Goal: Check status: Check status

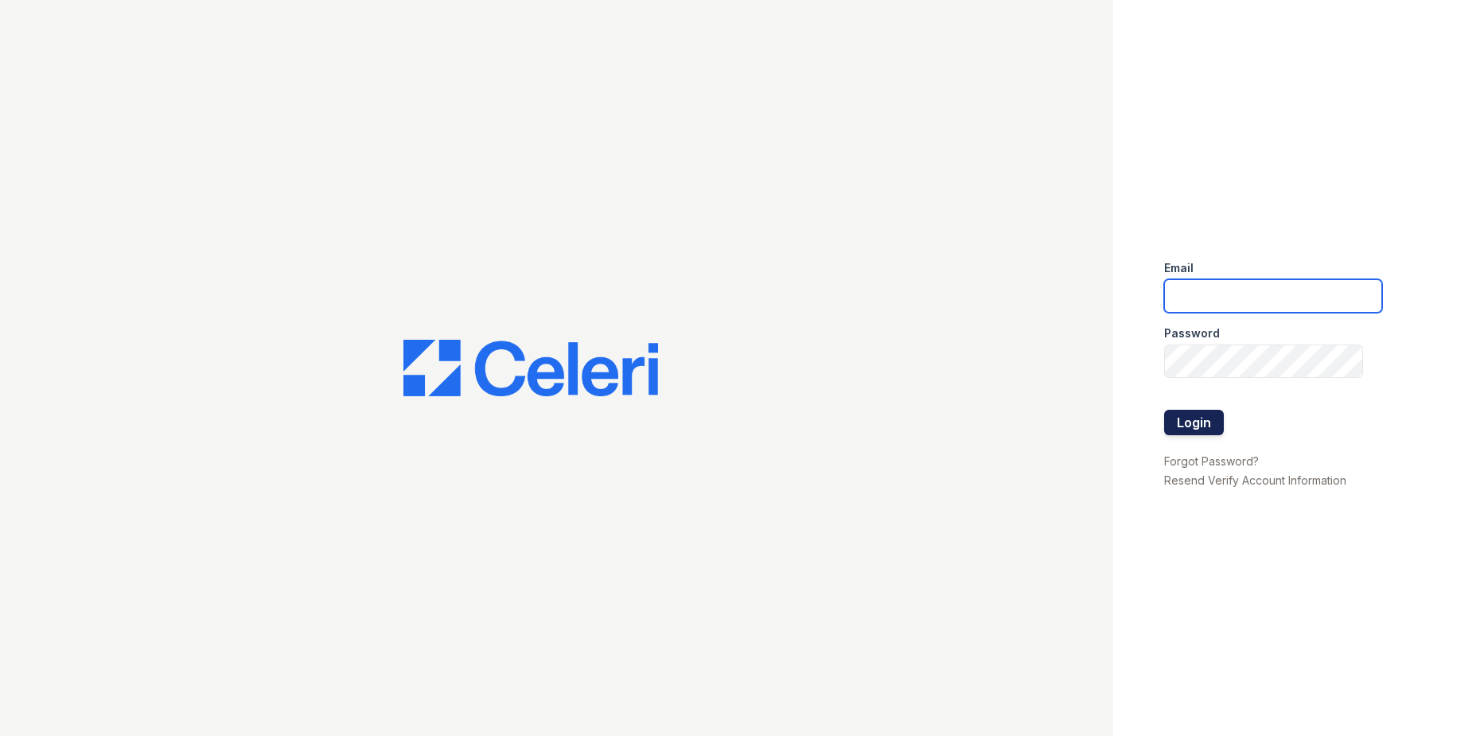
type input "westcreek.pm@cafmanagement.com"
click at [1211, 425] on button "Login" at bounding box center [1194, 422] width 60 height 25
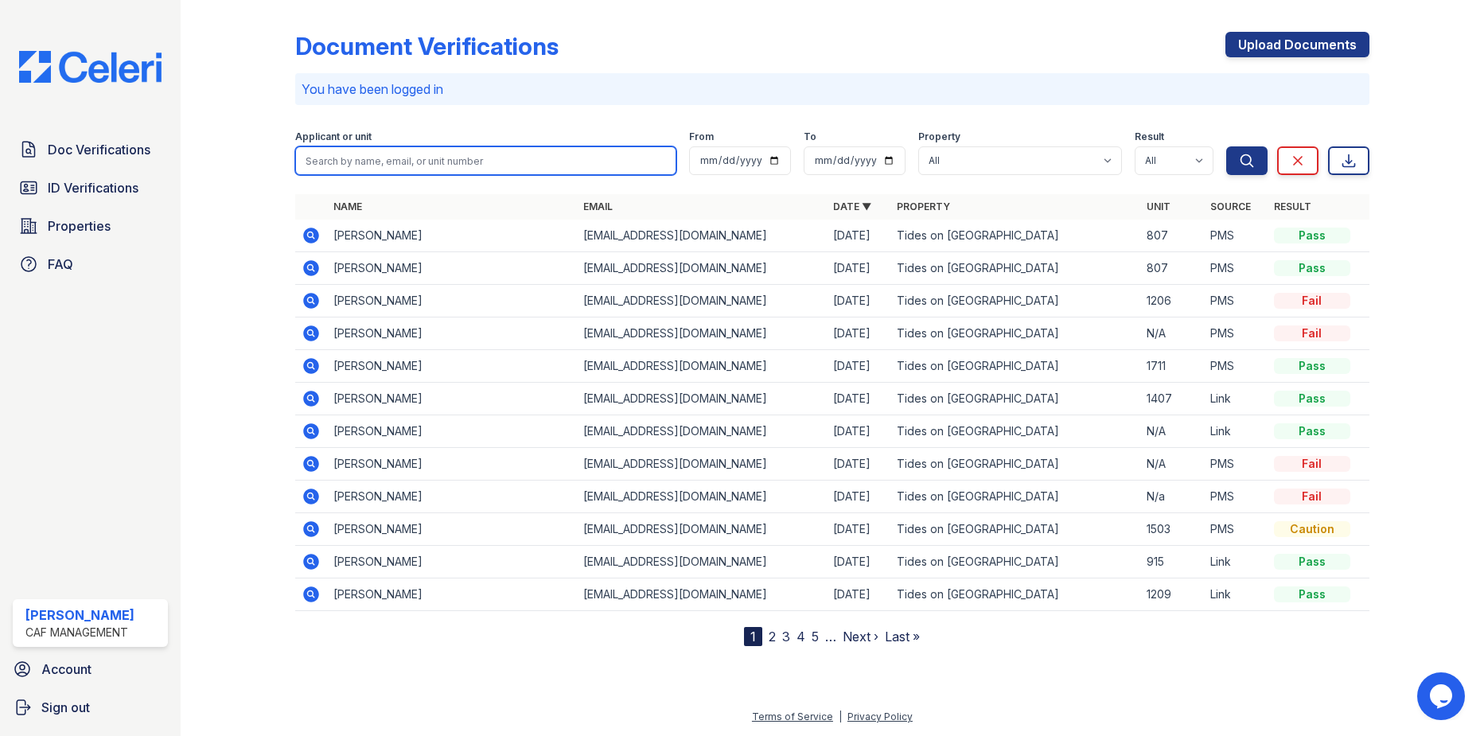
click at [400, 155] on input "search" at bounding box center [485, 160] width 380 height 29
type input "brayan"
click at [1226, 146] on button "Search" at bounding box center [1246, 160] width 41 height 29
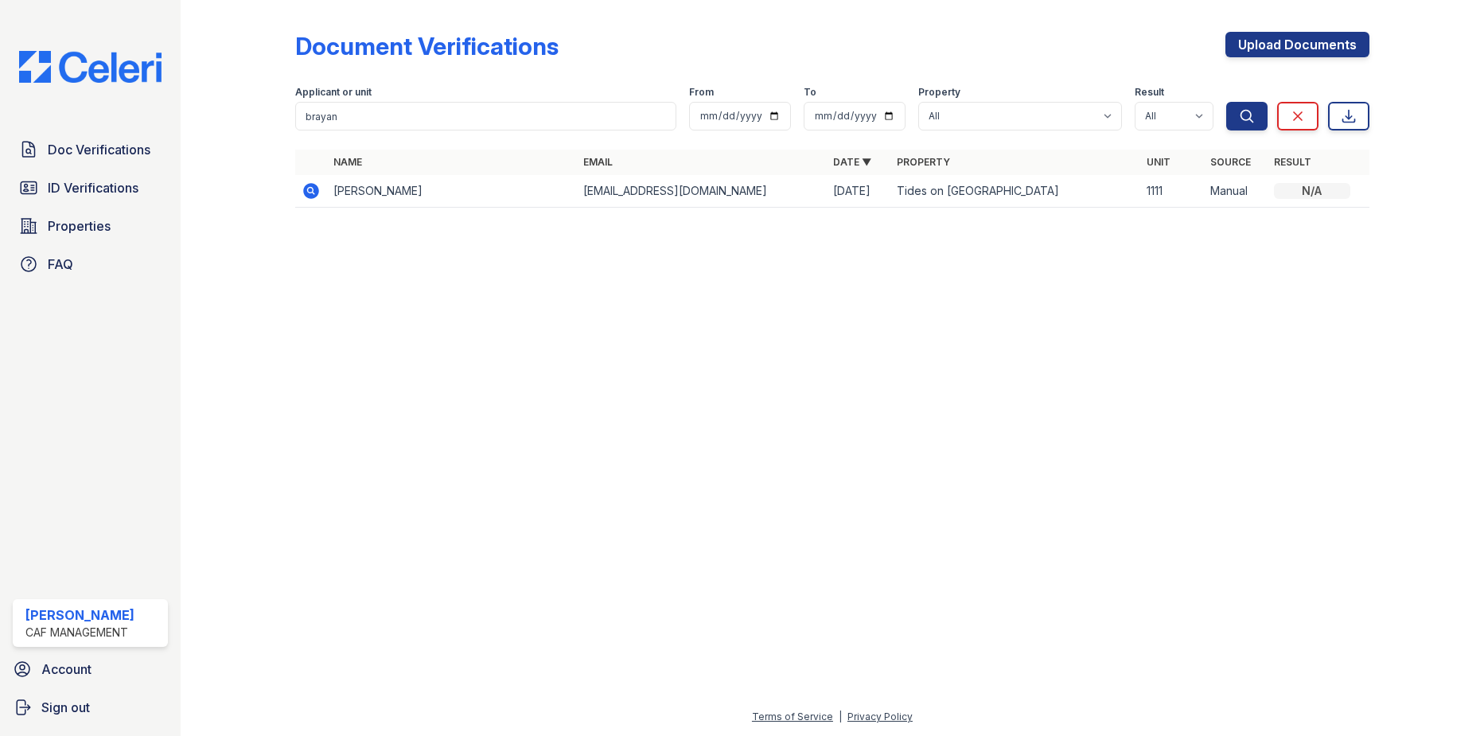
click at [308, 186] on icon at bounding box center [312, 191] width 16 height 16
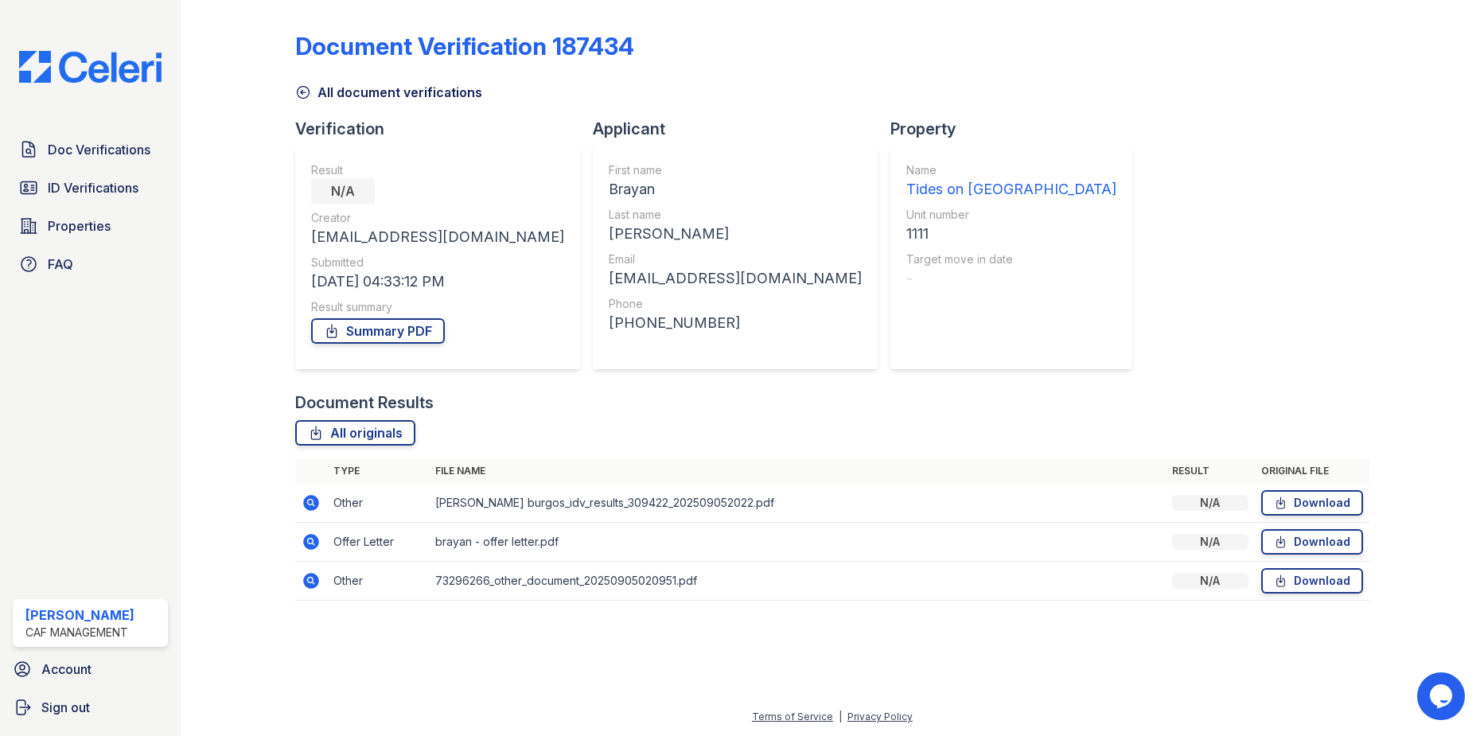
click at [316, 497] on icon at bounding box center [312, 503] width 16 height 16
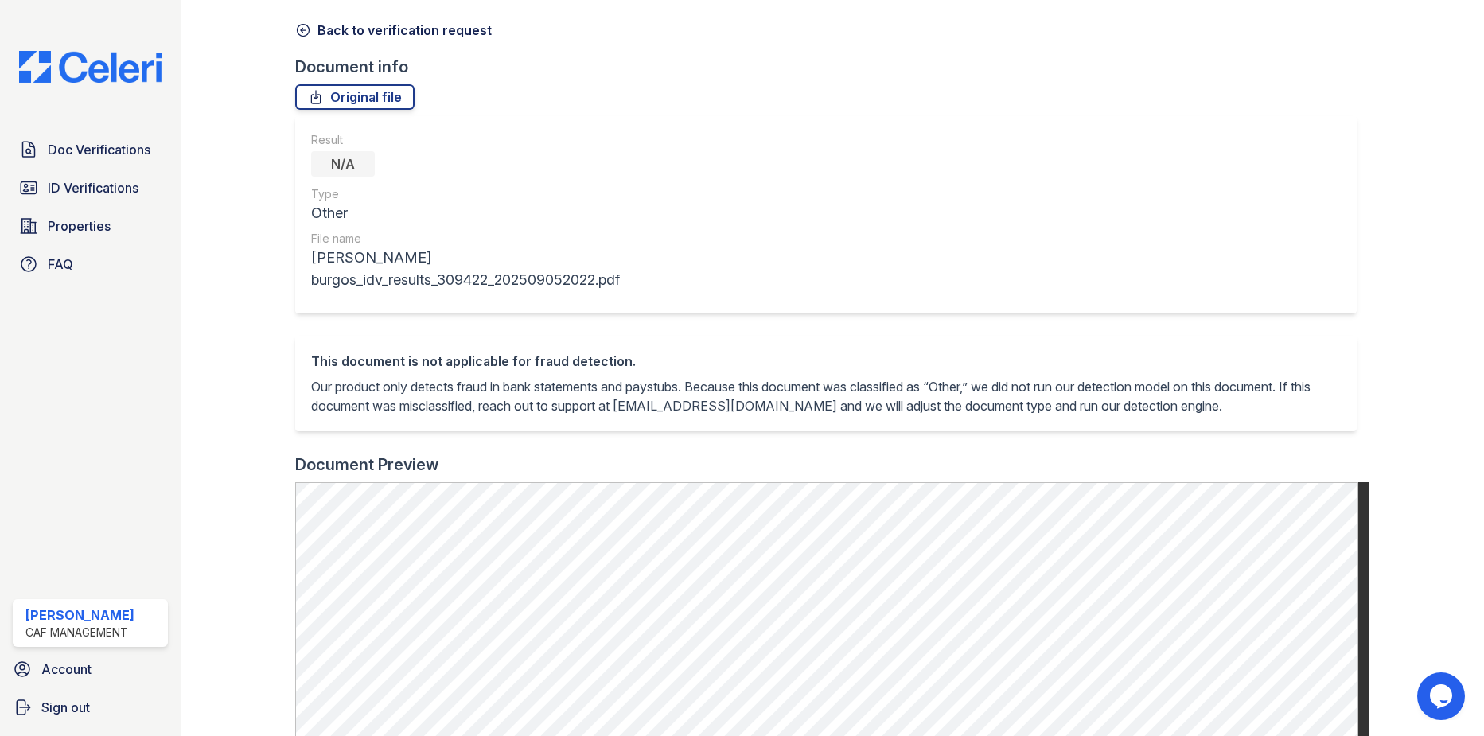
scroll to position [52, 0]
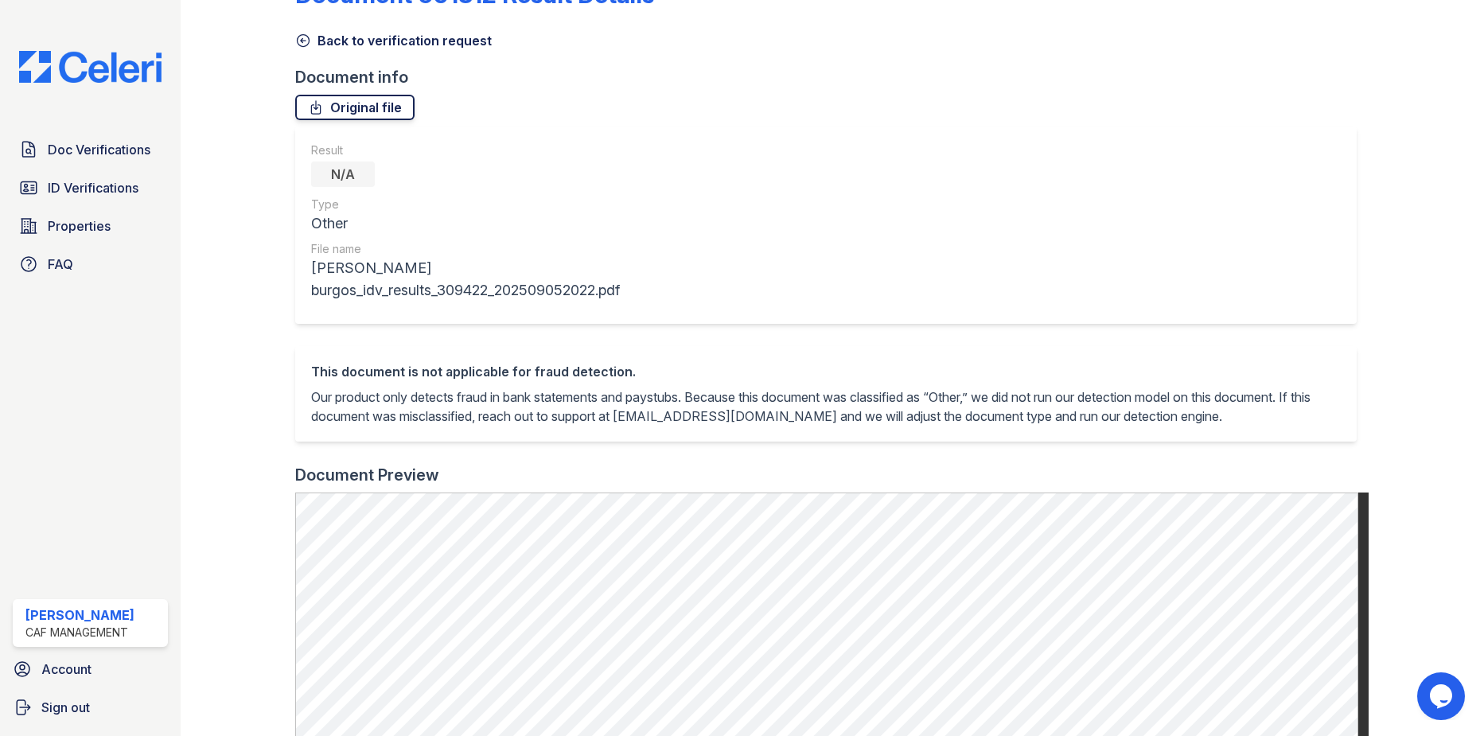
click at [325, 104] on link "Original file" at bounding box center [354, 107] width 119 height 25
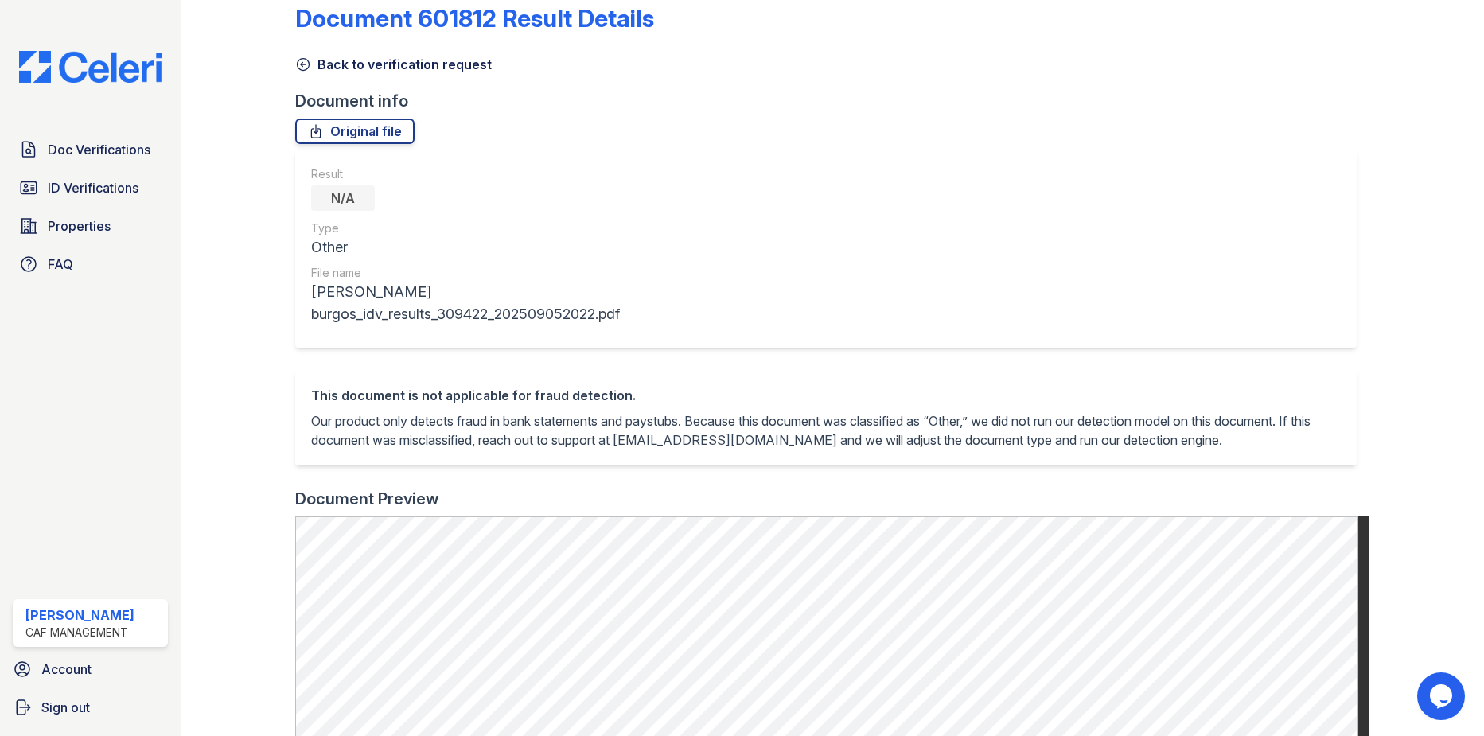
scroll to position [0, 0]
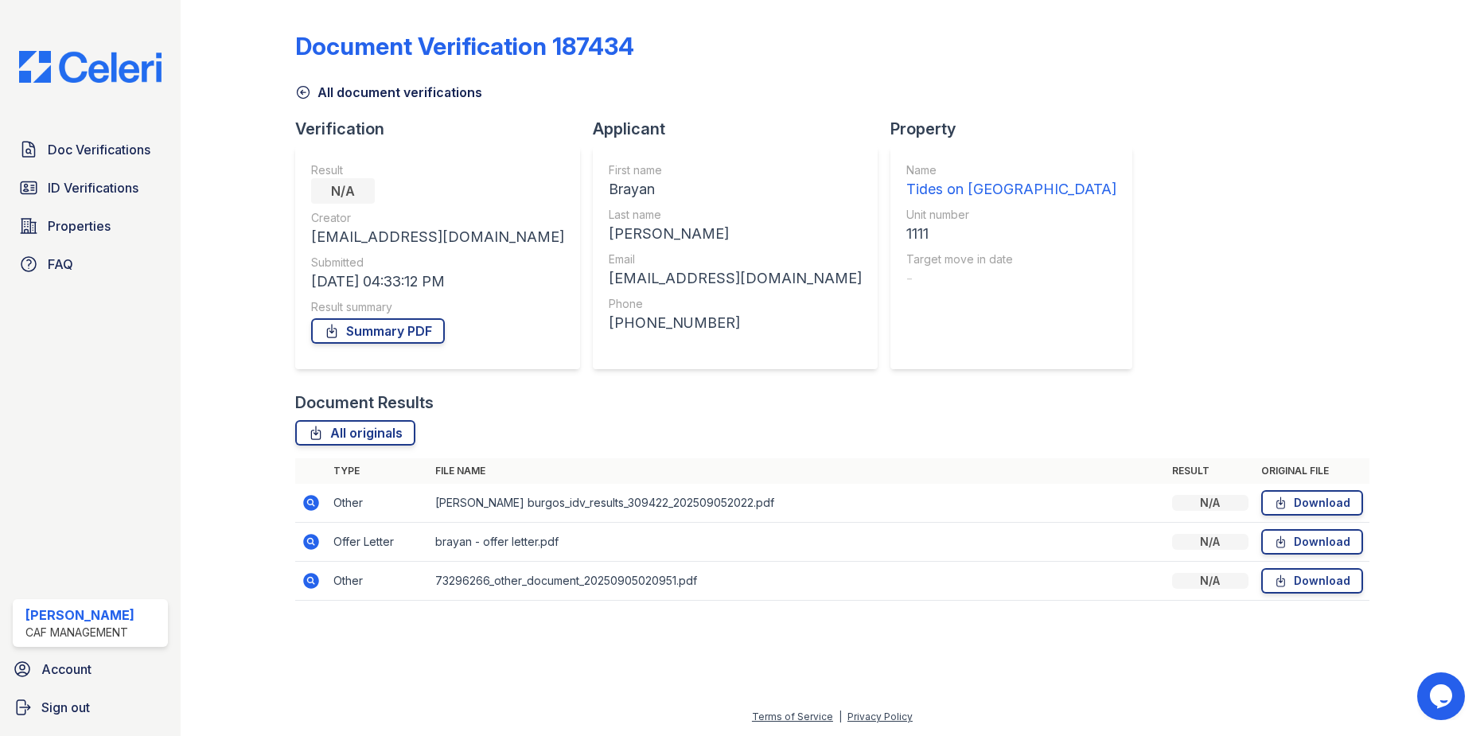
click at [316, 539] on icon at bounding box center [312, 542] width 16 height 16
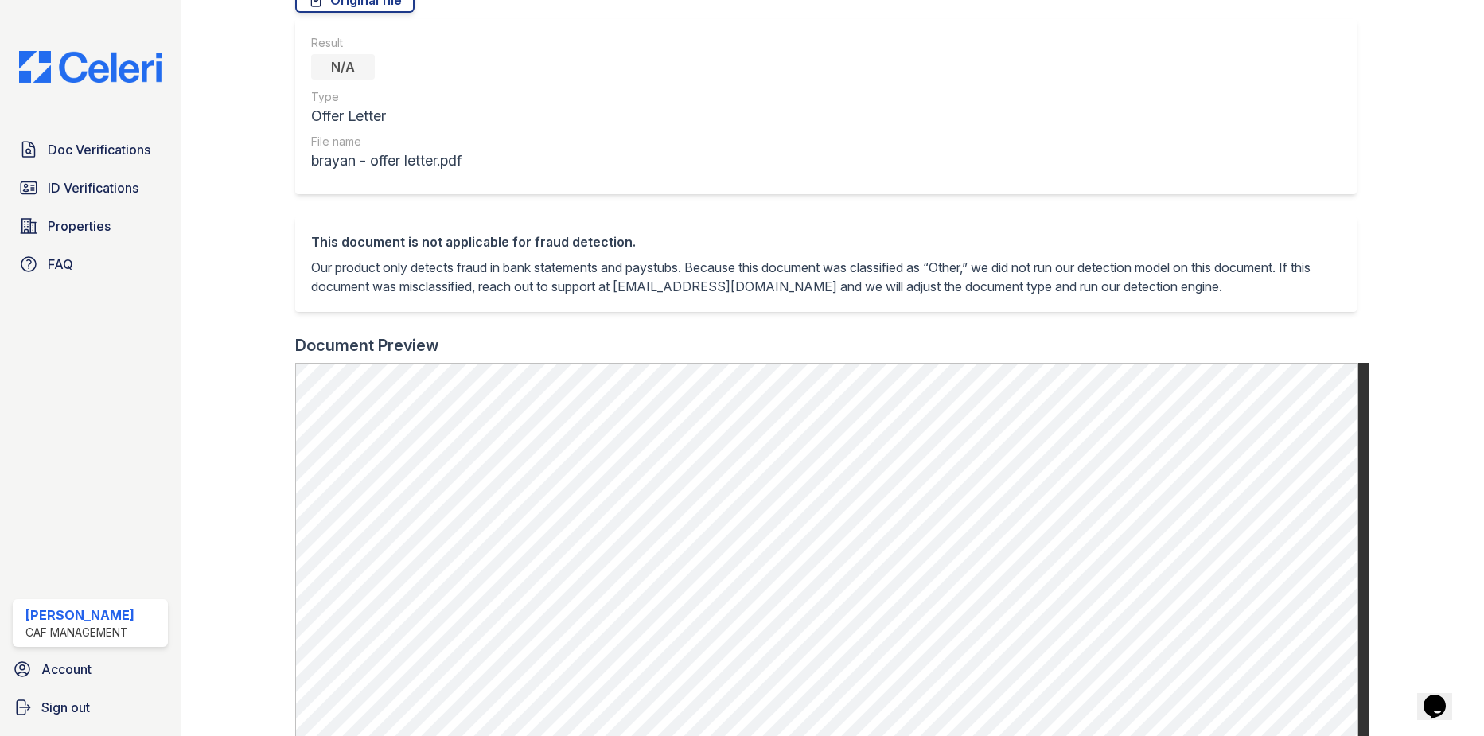
scroll to position [345, 0]
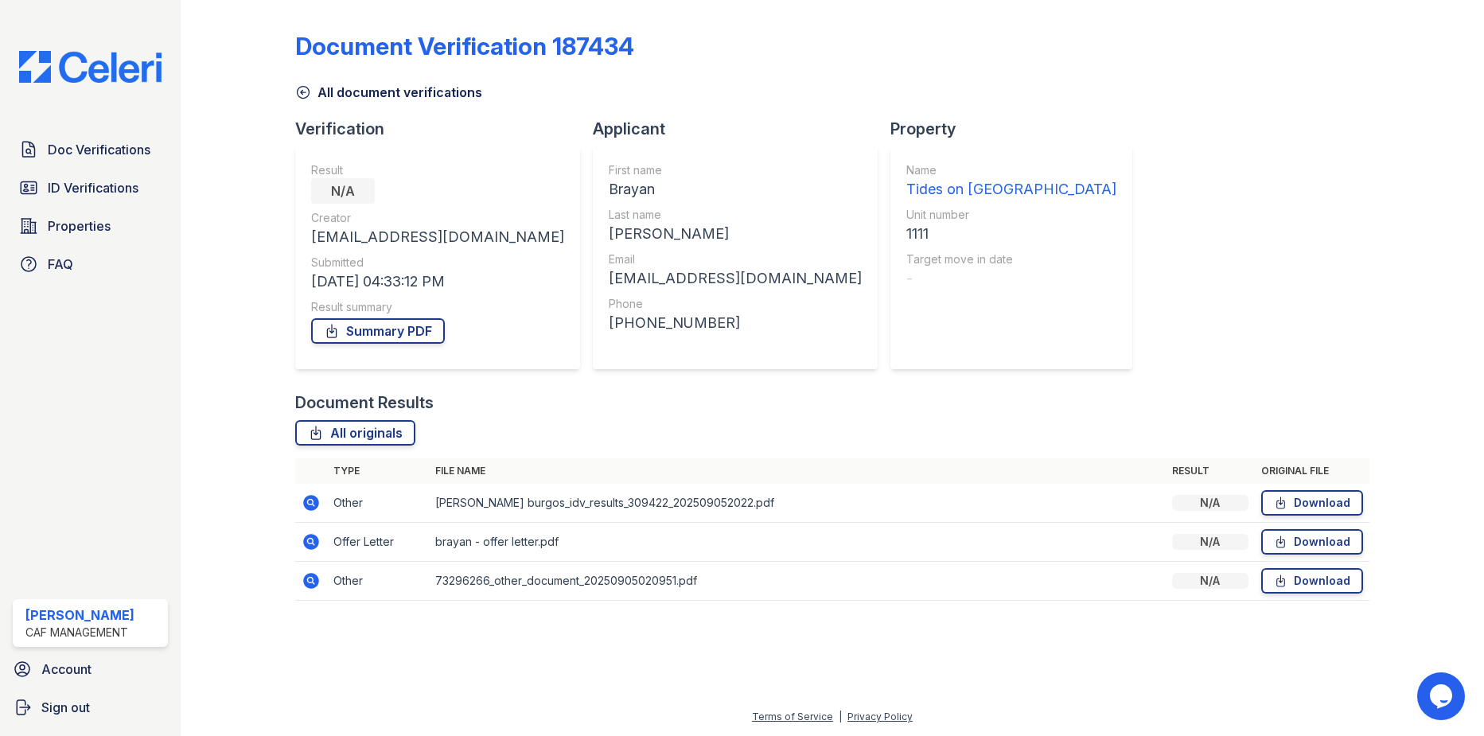
click at [313, 505] on icon at bounding box center [311, 502] width 19 height 19
click at [366, 327] on link "Summary PDF" at bounding box center [378, 330] width 134 height 25
